Goal: Transaction & Acquisition: Purchase product/service

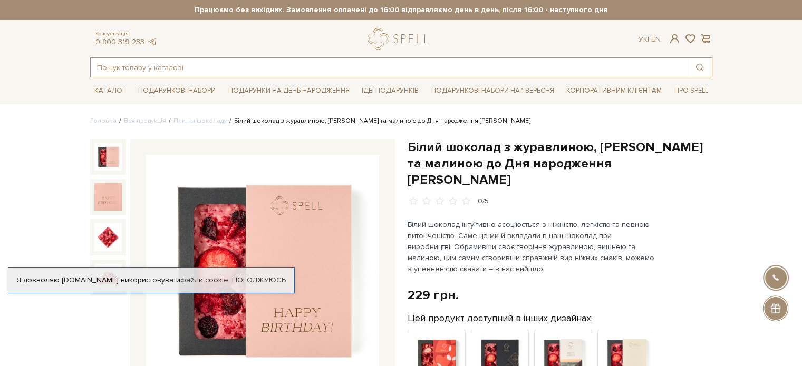
click at [172, 69] on input "text" at bounding box center [389, 67] width 597 height 19
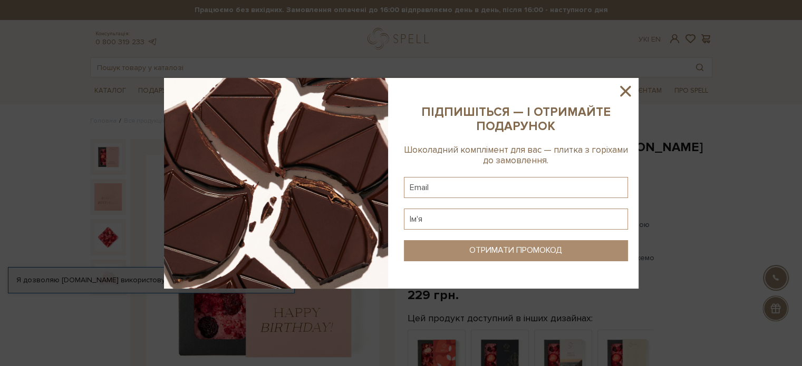
click at [627, 91] on icon at bounding box center [625, 91] width 18 height 18
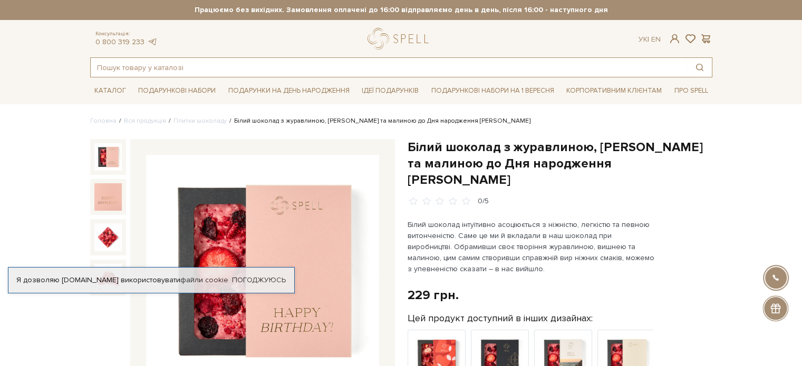
click at [108, 75] on input "text" at bounding box center [389, 67] width 597 height 19
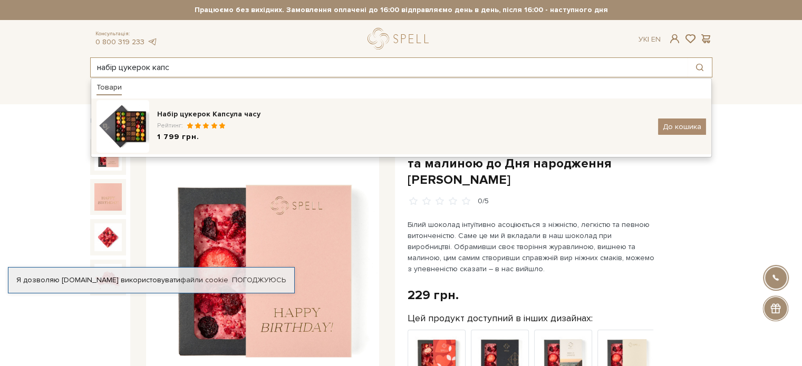
type input "набір цукерок капс"
click at [245, 108] on div "Набір цукерок Капсула часу Рейтинг: 1 799 грн. До кошика" at bounding box center [400, 126] width 609 height 53
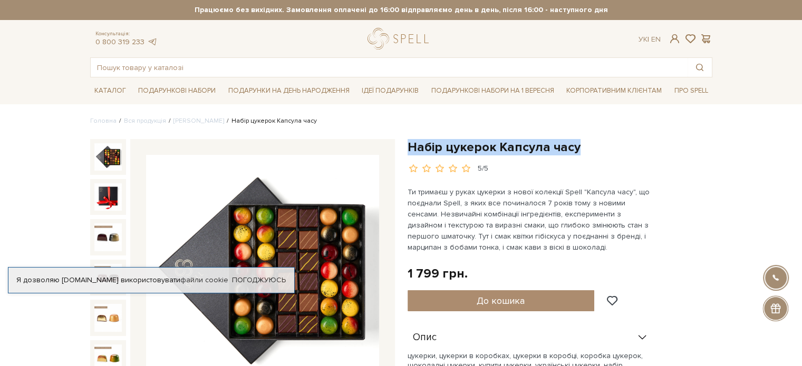
drag, startPoint x: 581, startPoint y: 150, endPoint x: 411, endPoint y: 142, distance: 169.9
click at [411, 142] on h1 "Набір цукерок Капсула часу" at bounding box center [559, 147] width 305 height 16
copy h1 "Набір цукерок Капсула часу"
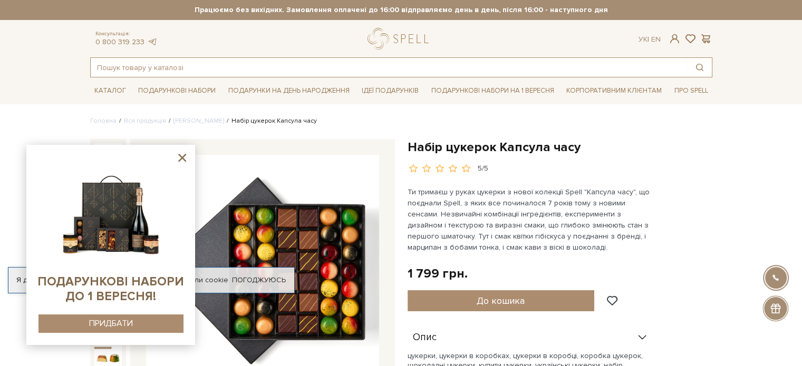
click at [193, 62] on input "text" at bounding box center [389, 67] width 597 height 19
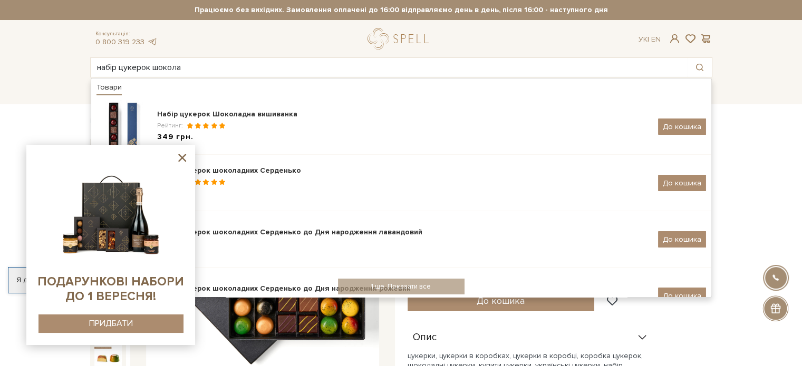
click at [179, 159] on icon at bounding box center [182, 157] width 13 height 13
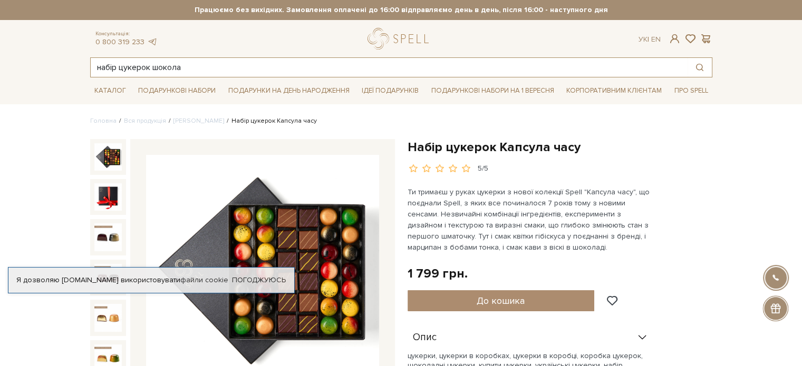
click at [187, 66] on input "набір цукерок шокола" at bounding box center [389, 67] width 597 height 19
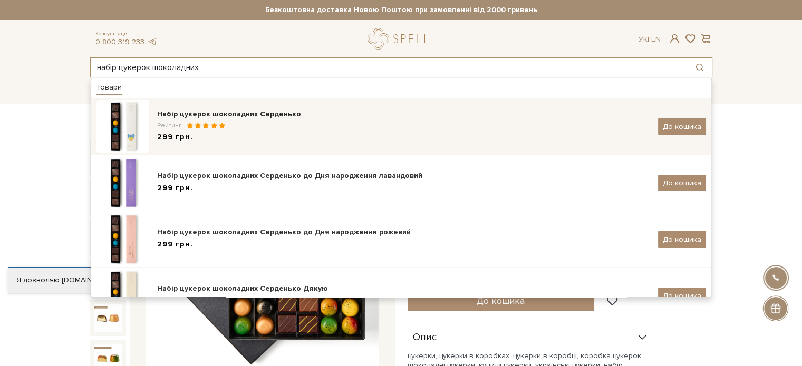
type input "набір цукерок шоколадних"
click at [228, 110] on div "Набір цукерок шоколадних Серденько" at bounding box center [403, 114] width 493 height 11
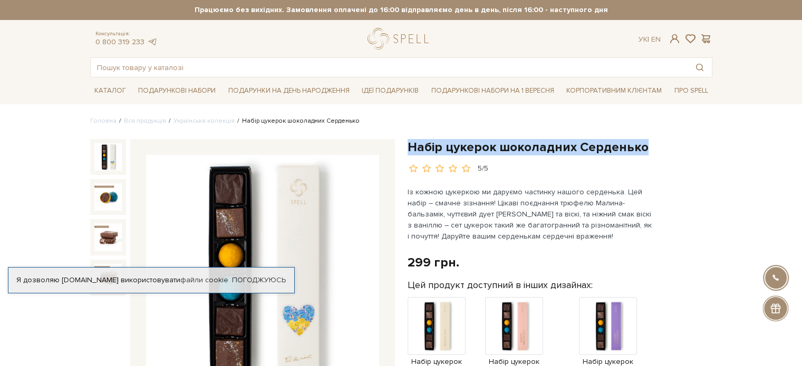
drag, startPoint x: 645, startPoint y: 147, endPoint x: 406, endPoint y: 150, distance: 238.8
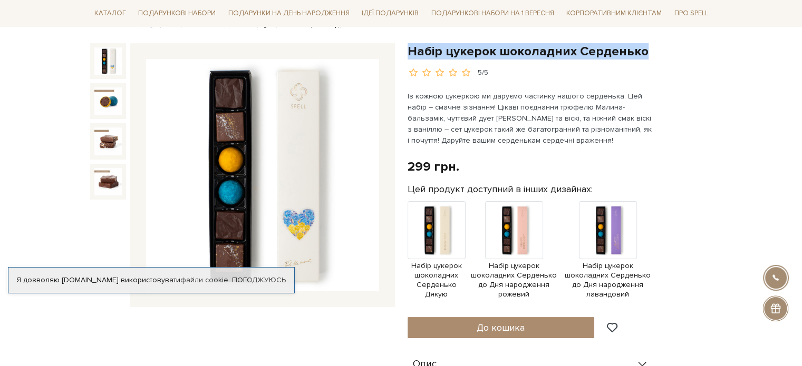
scroll to position [105, 0]
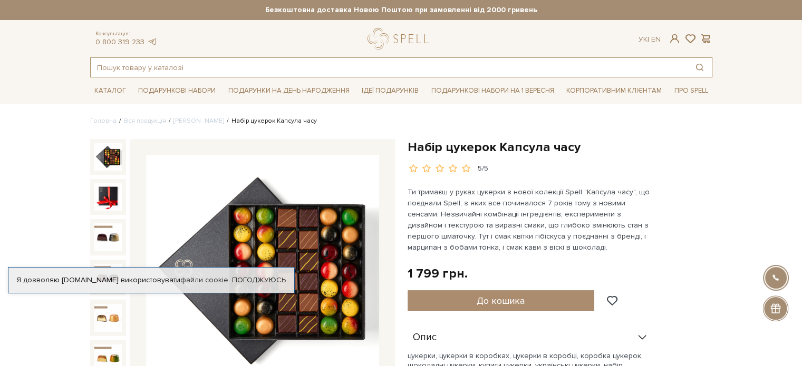
click at [242, 61] on input "text" at bounding box center [389, 67] width 597 height 19
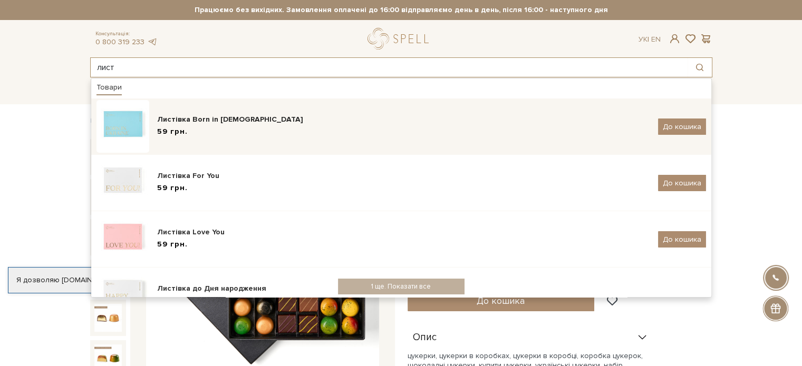
type input "лист"
click at [255, 117] on div "Листівка Born in [DEMOGRAPHIC_DATA]" at bounding box center [403, 119] width 493 height 11
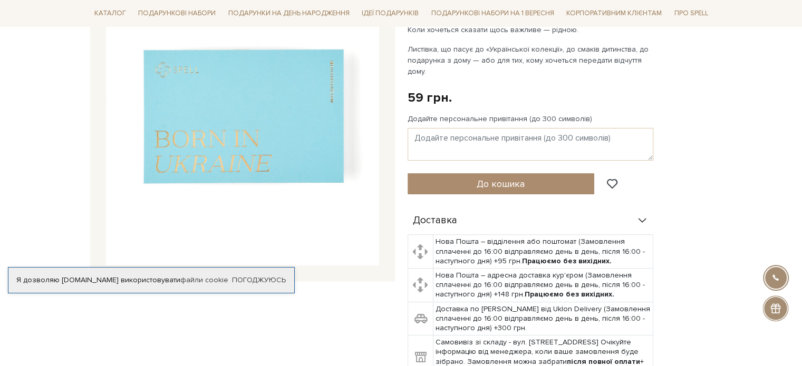
scroll to position [105, 0]
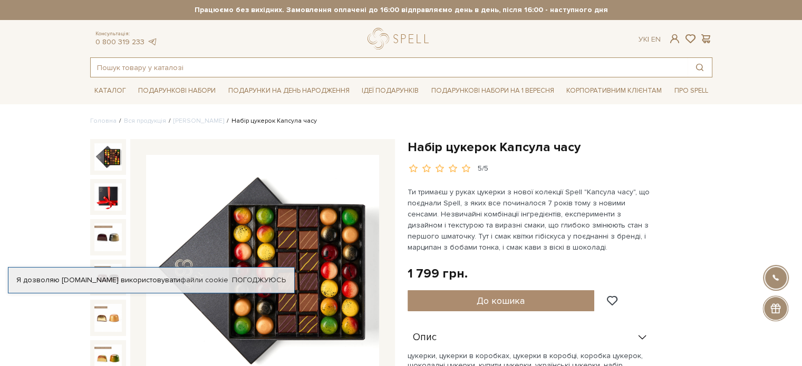
click at [164, 64] on input "text" at bounding box center [389, 67] width 597 height 19
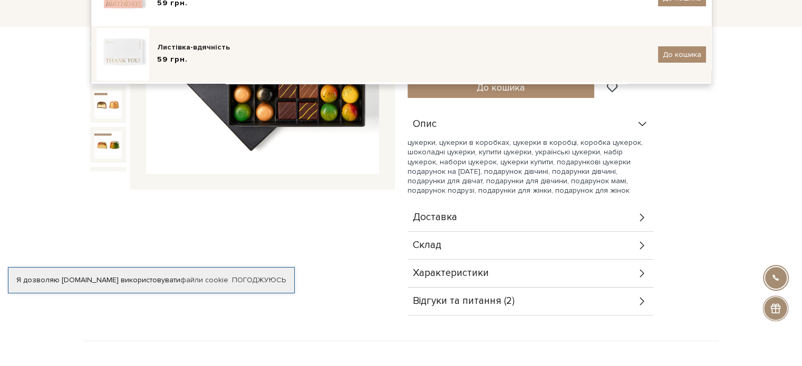
scroll to position [158, 0]
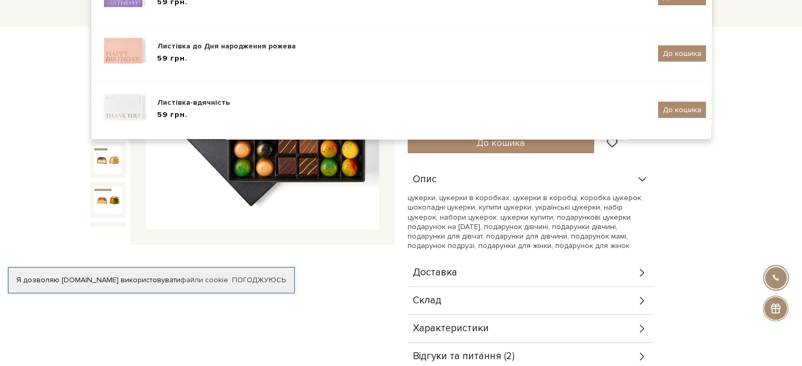
type input "листі"
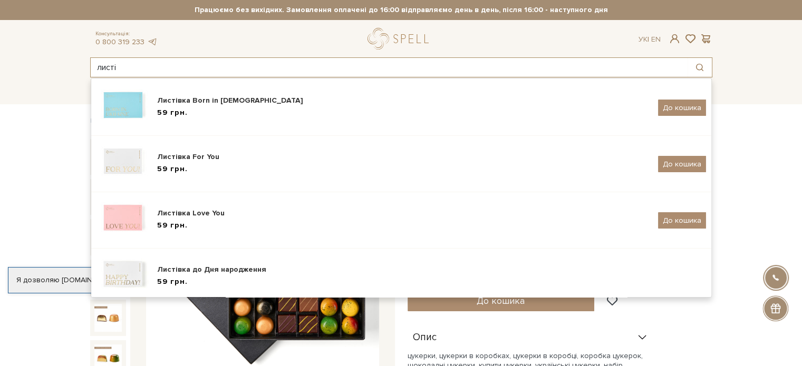
scroll to position [0, 0]
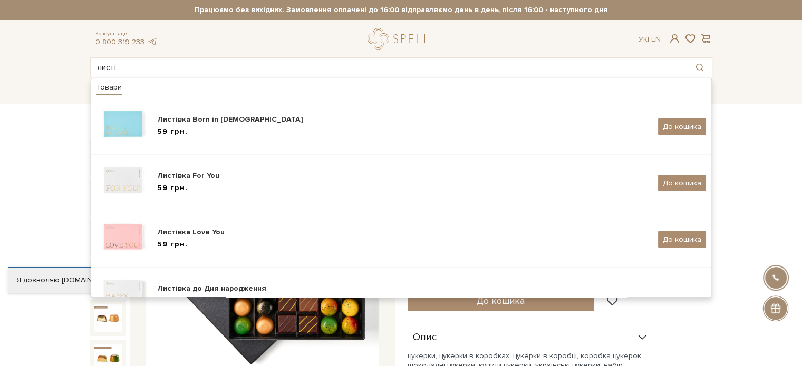
drag, startPoint x: 108, startPoint y: 59, endPoint x: 65, endPoint y: 61, distance: 42.7
click at [68, 63] on header "Безкоштовна доставка Новою Поштою при замовленні від 2000 гривень Працюємо без …" at bounding box center [401, 38] width 802 height 77
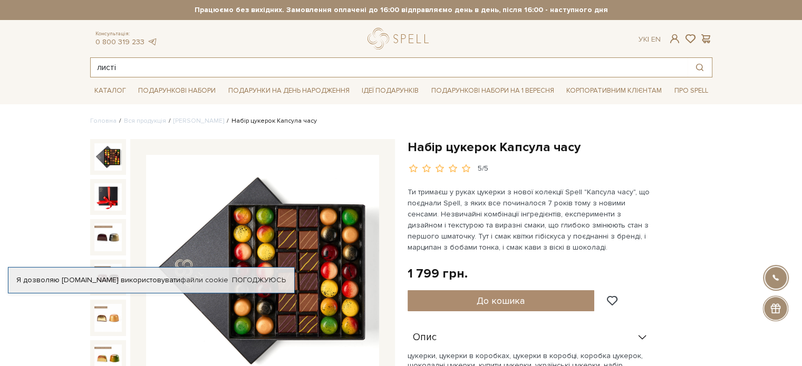
drag, startPoint x: 66, startPoint y: 70, endPoint x: 35, endPoint y: 66, distance: 31.4
click at [35, 67] on header "Безкоштовна доставка Новою Поштою при замовленні від 2000 гривень Працюємо без …" at bounding box center [401, 38] width 802 height 77
type input "7"
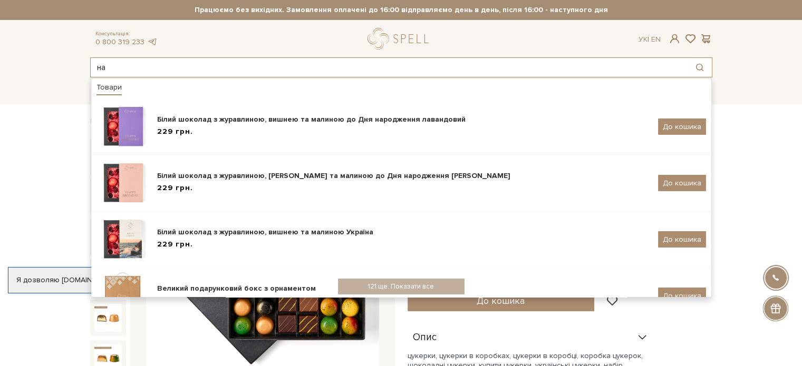
click at [141, 76] on div "на Товари Білий шоколад з журавлиною, вишнею та малиною до Дня народження лаван…" at bounding box center [401, 67] width 622 height 20
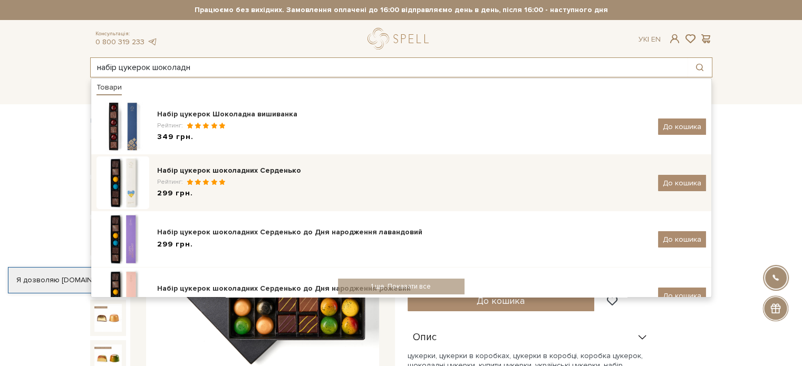
type input "набір цукерок шоколадн"
click at [228, 193] on div "299 грн." at bounding box center [403, 193] width 493 height 11
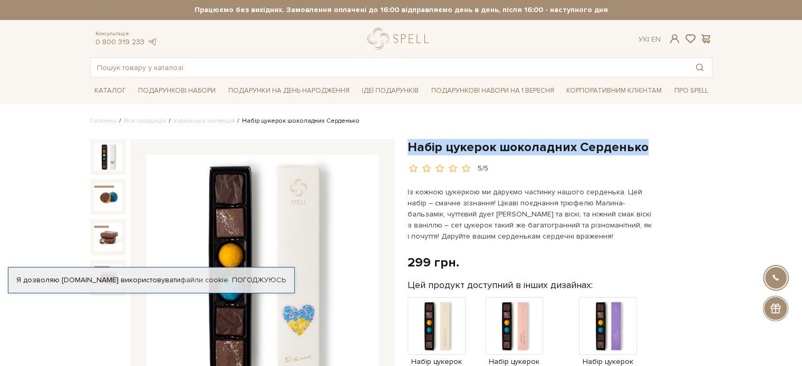
drag, startPoint x: 644, startPoint y: 151, endPoint x: 409, endPoint y: 137, distance: 235.0
copy h1 "Набір цукерок шоколадних Серденько"
